Goal: Find specific page/section: Find specific page/section

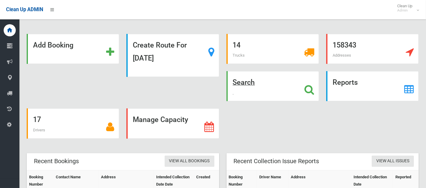
click at [307, 86] on icon at bounding box center [310, 90] width 10 height 10
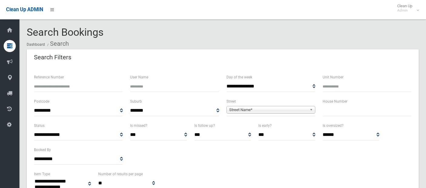
select select
click at [234, 110] on span "Street Name*" at bounding box center [268, 110] width 78 height 7
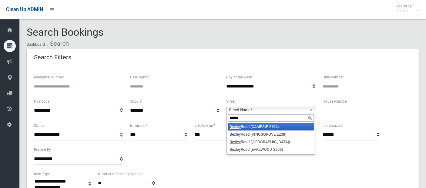
type input "******"
click at [241, 128] on em "Bexley" at bounding box center [235, 127] width 11 height 5
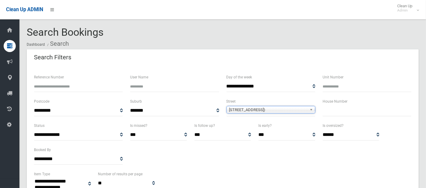
click at [323, 110] on input "text" at bounding box center [367, 110] width 89 height 11
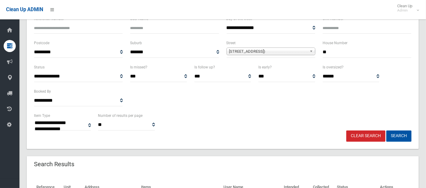
scroll to position [79, 0]
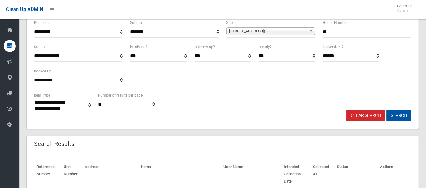
type input "**"
click at [398, 113] on button "Search" at bounding box center [399, 115] width 25 height 11
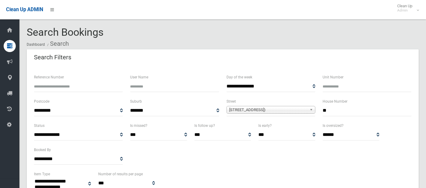
select select
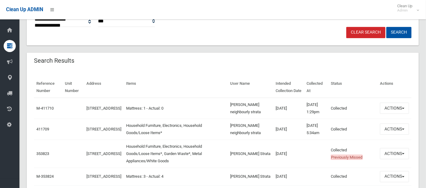
scroll to position [163, 0]
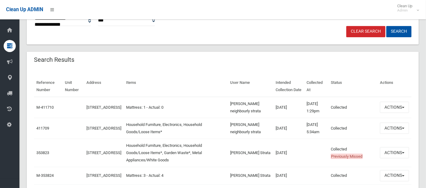
click at [370, 31] on link "Clear Search" at bounding box center [366, 31] width 39 height 11
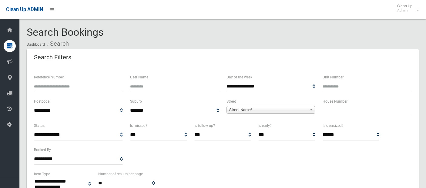
select select
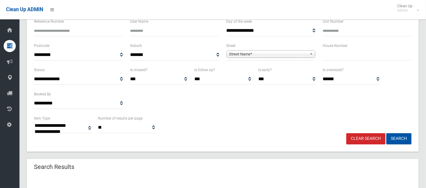
scroll to position [28, 0]
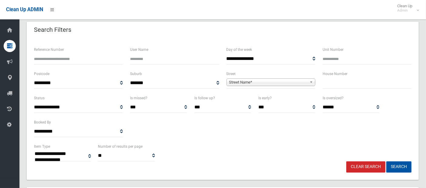
click at [232, 83] on span "Street Name*" at bounding box center [268, 82] width 78 height 7
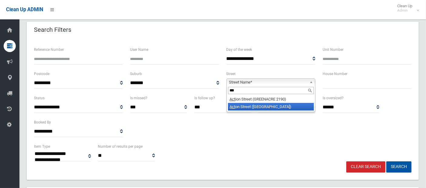
type input "***"
click at [252, 108] on li "Act on Street (HURLSTONE PARK 2193)" at bounding box center [271, 107] width 86 height 8
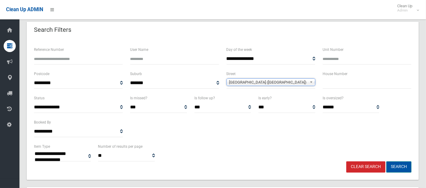
click at [397, 167] on button "Search" at bounding box center [399, 167] width 25 height 11
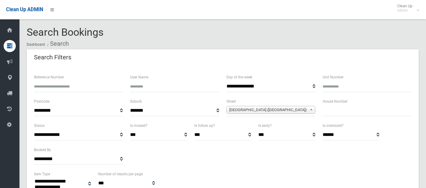
select select
